Goal: Task Accomplishment & Management: Manage account settings

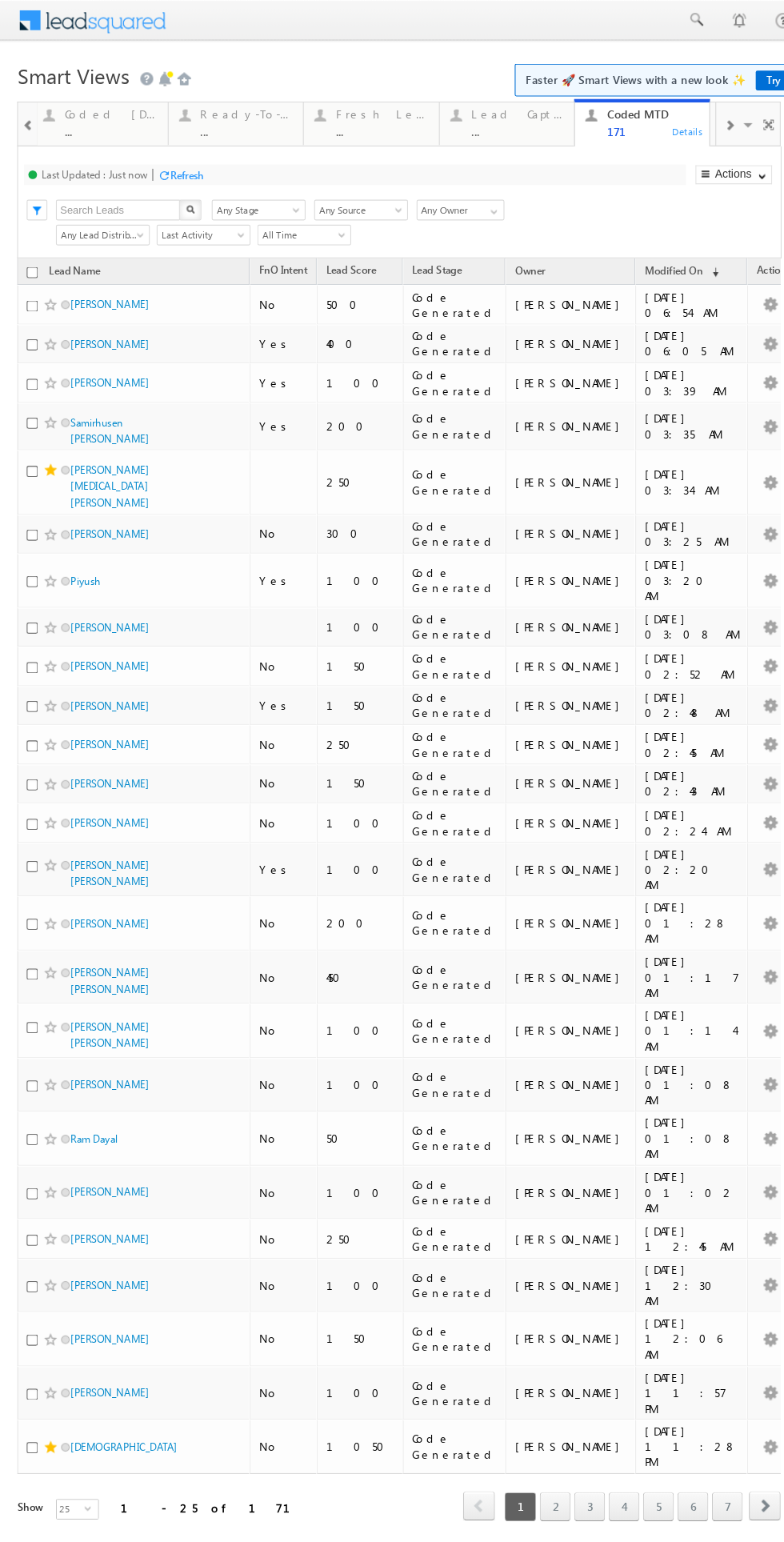
click at [85, 124] on div "..." at bounding box center [103, 121] width 86 height 12
